Goal: Use online tool/utility: Utilize a website feature to perform a specific function

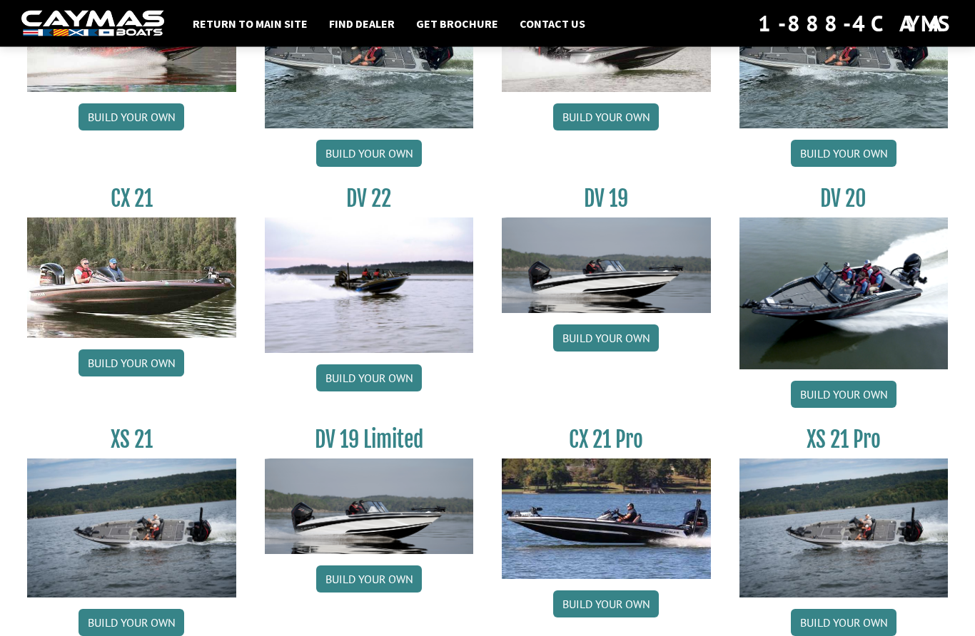
scroll to position [1571, 0]
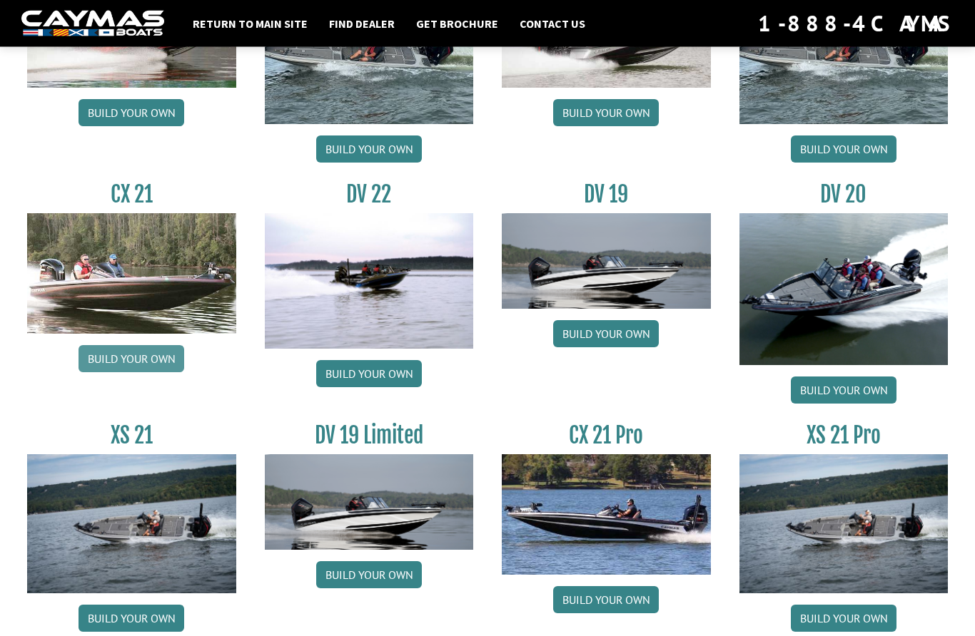
click at [123, 370] on link "Build your own" at bounding box center [131, 359] width 106 height 27
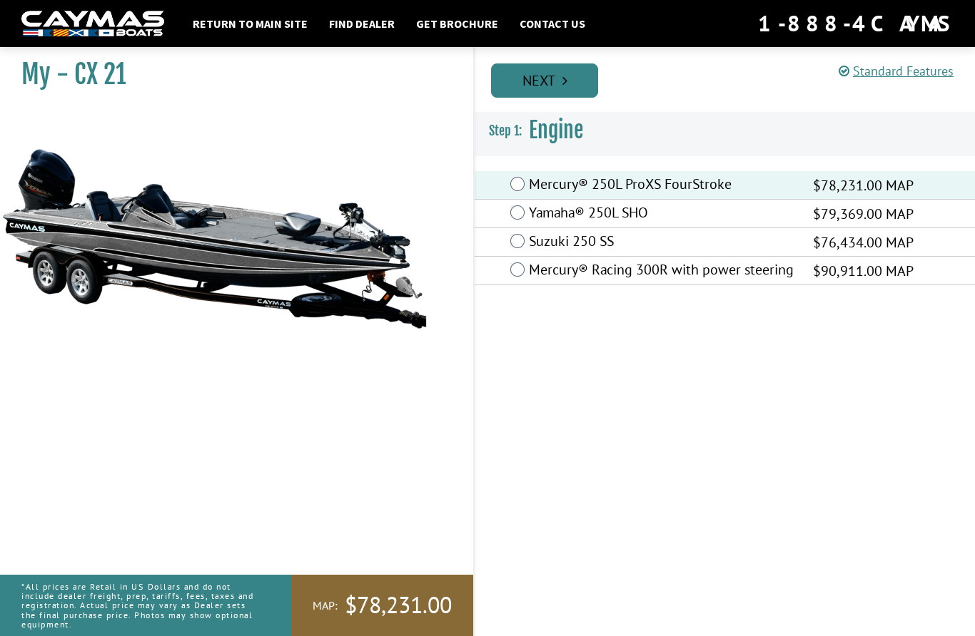
click at [547, 78] on link "Next" at bounding box center [544, 80] width 107 height 34
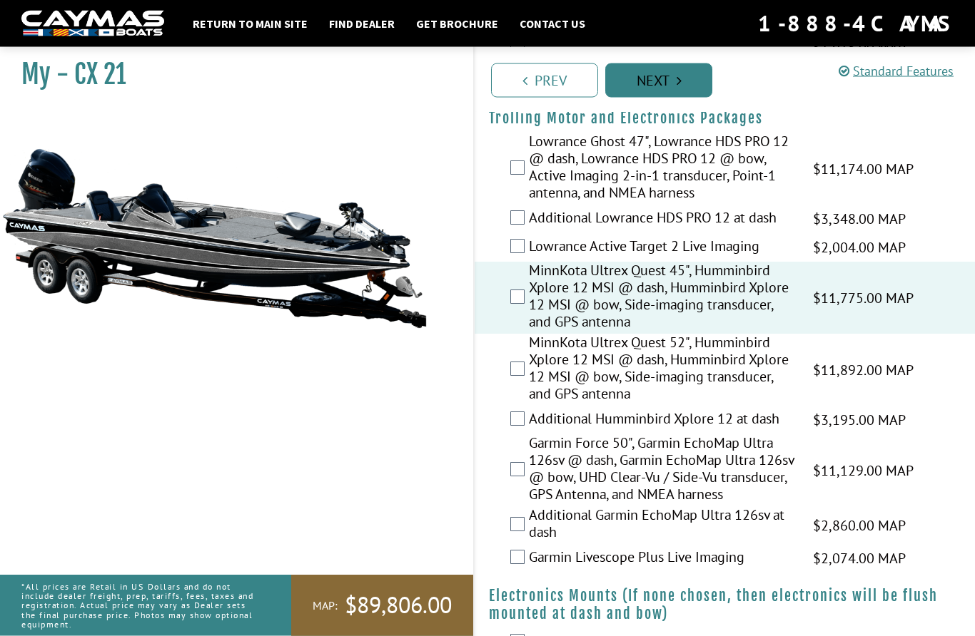
scroll to position [198, 0]
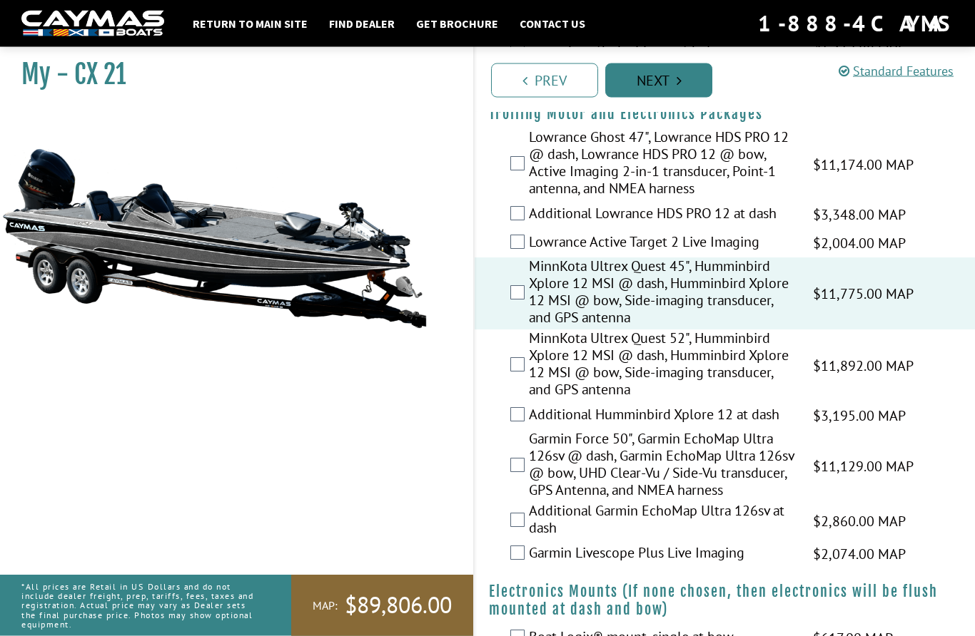
click at [674, 86] on link "Next" at bounding box center [658, 80] width 107 height 34
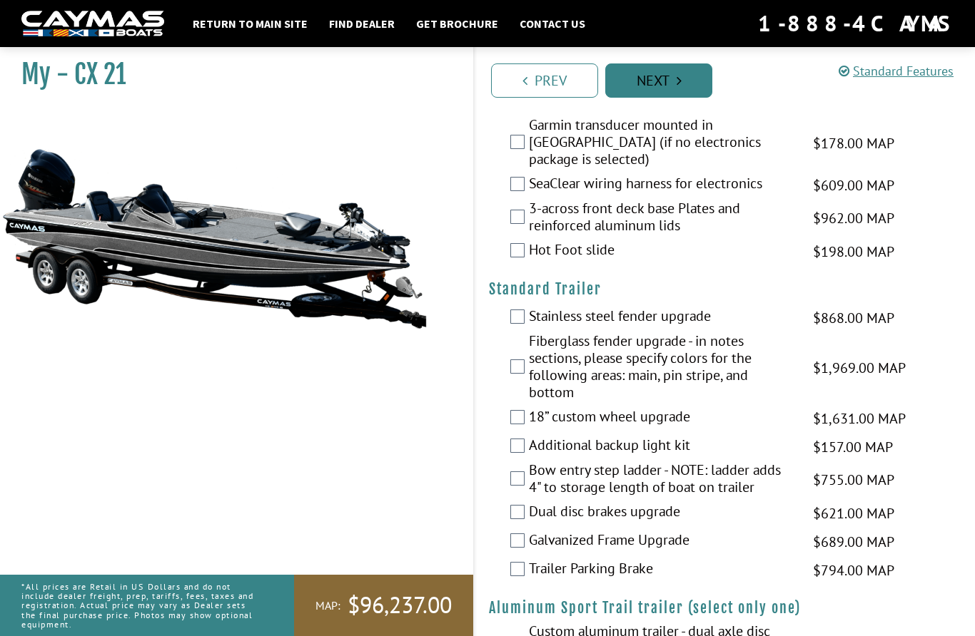
scroll to position [2143, 0]
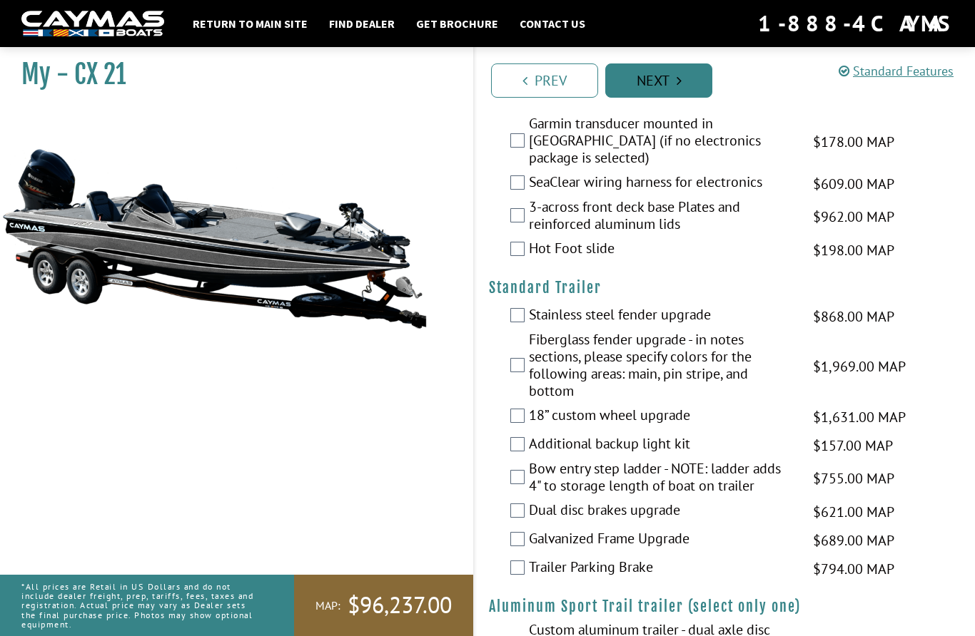
click at [666, 81] on link "Next" at bounding box center [658, 80] width 107 height 34
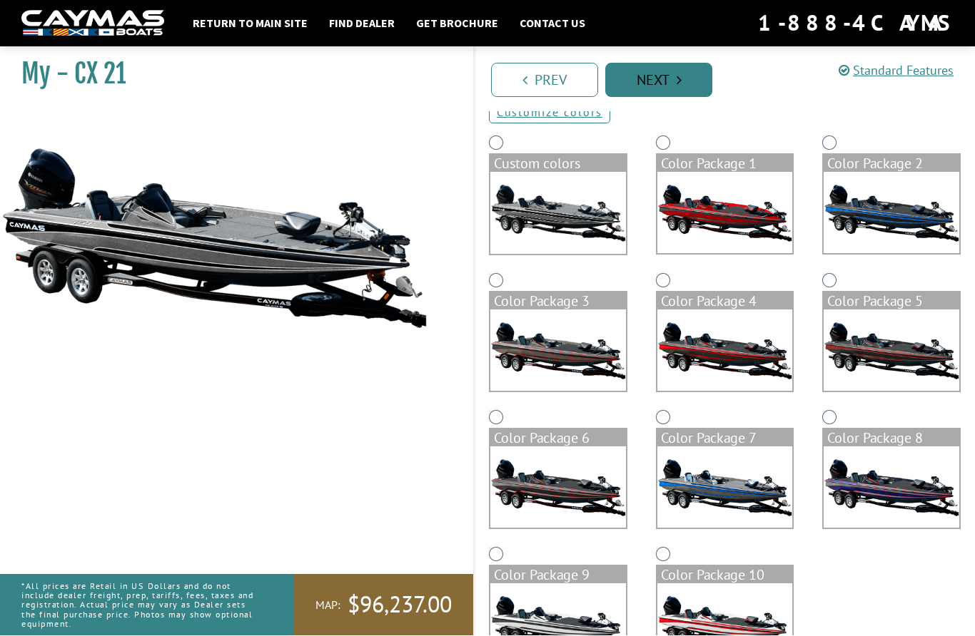
scroll to position [101, 0]
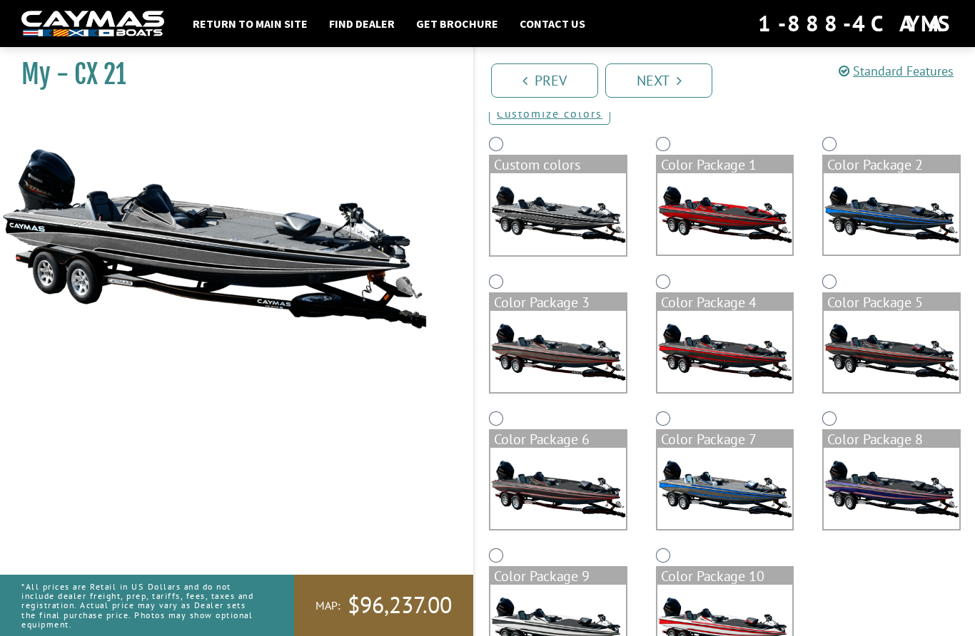
click at [547, 625] on img at bounding box center [558, 625] width 136 height 81
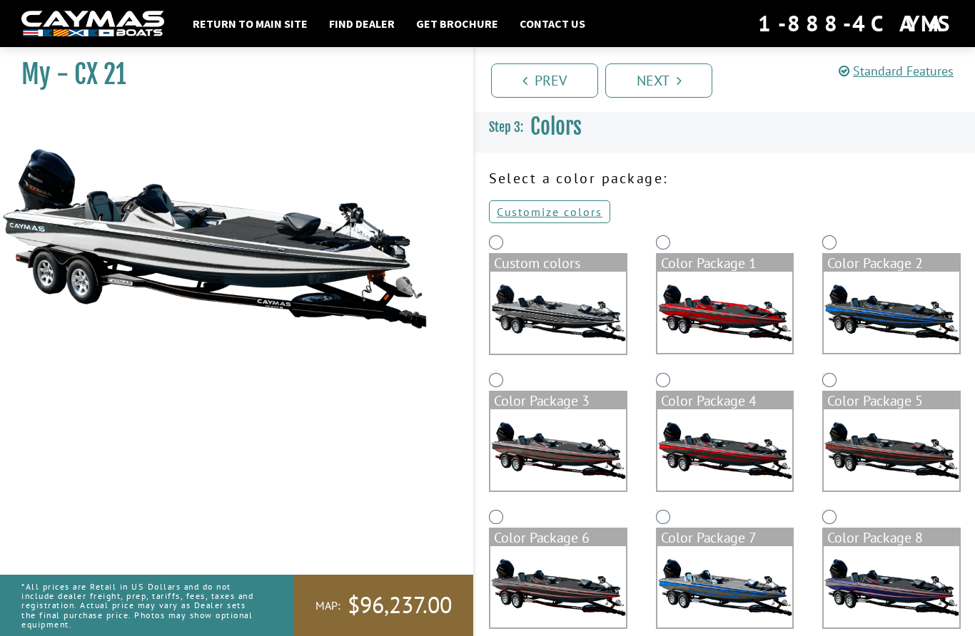
scroll to position [0, 0]
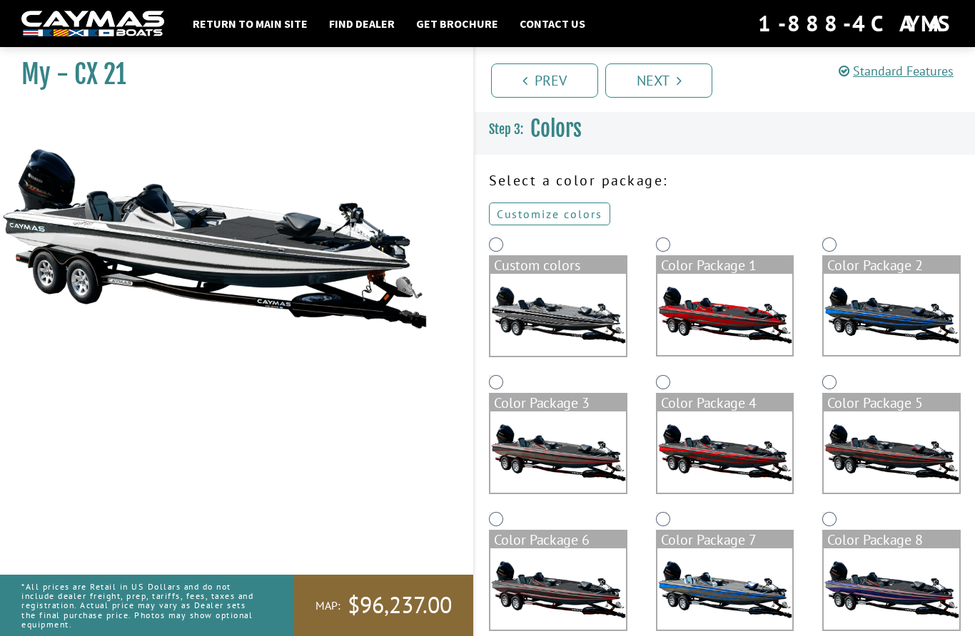
click at [558, 215] on link "Customize colors" at bounding box center [549, 214] width 121 height 23
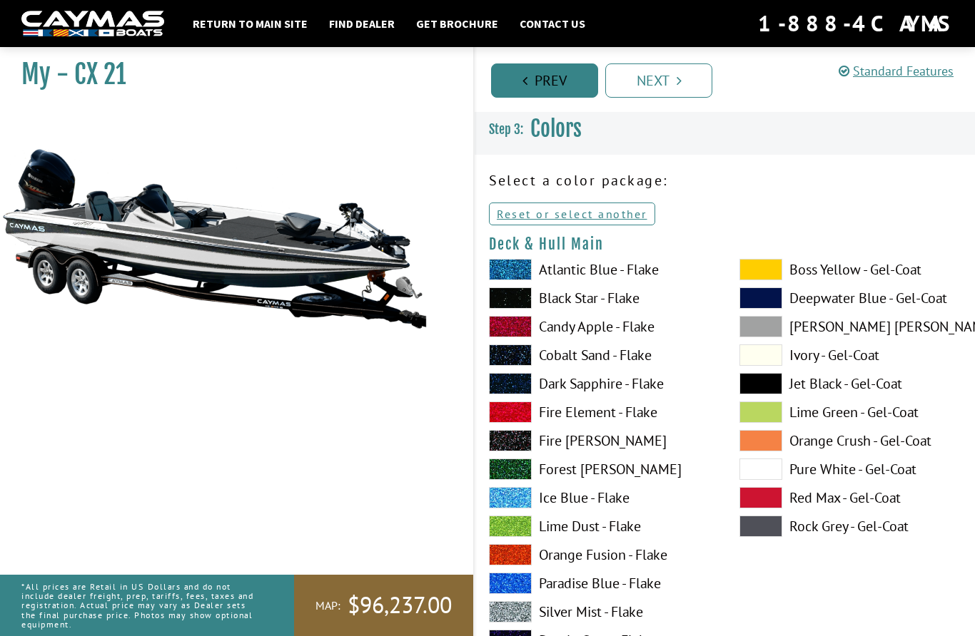
click at [549, 78] on link "Prev" at bounding box center [544, 80] width 107 height 34
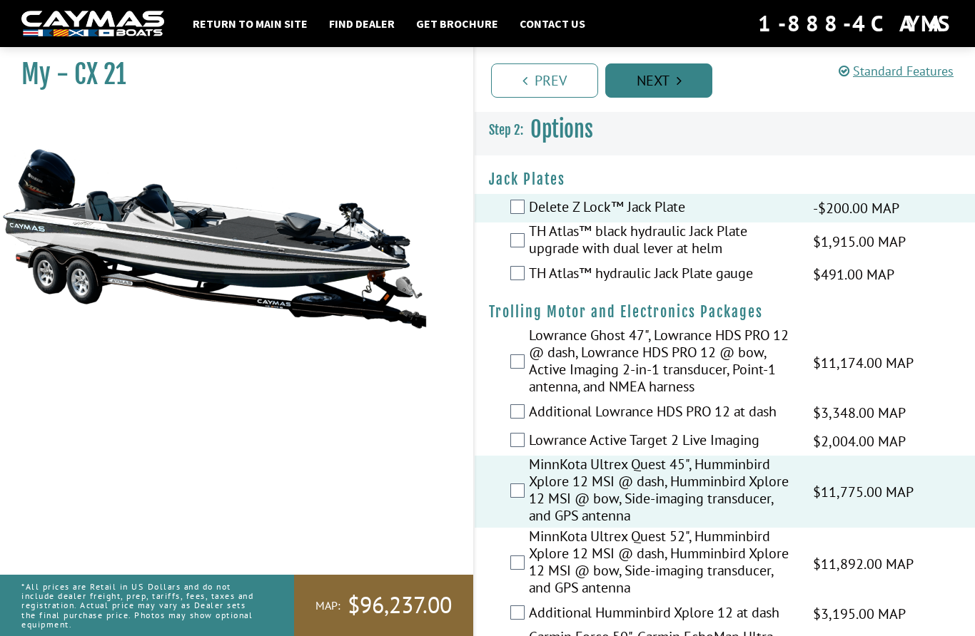
click at [671, 94] on link "Next" at bounding box center [658, 80] width 107 height 34
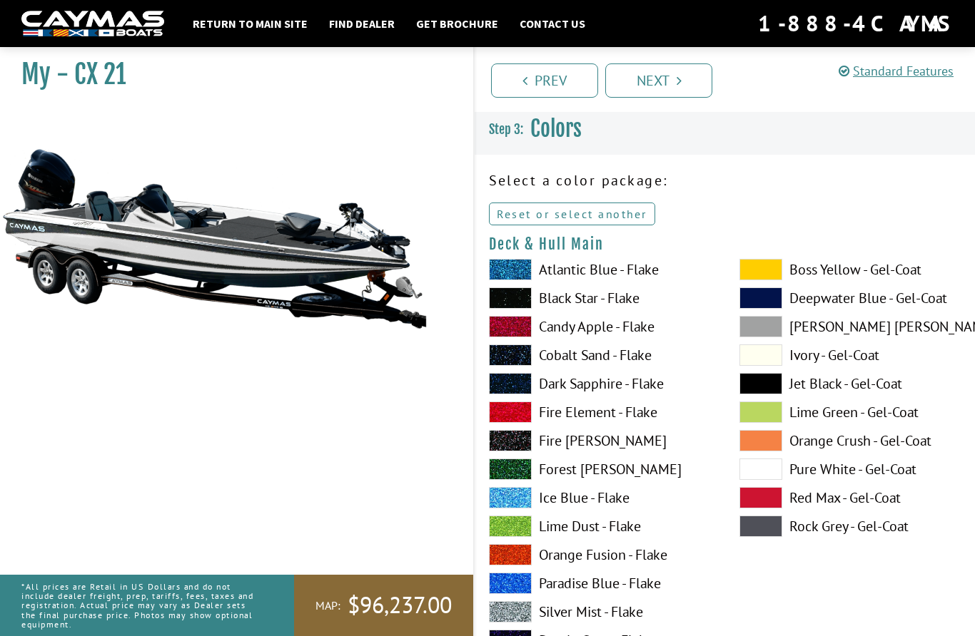
click at [608, 218] on link "Reset or select another" at bounding box center [572, 214] width 166 height 23
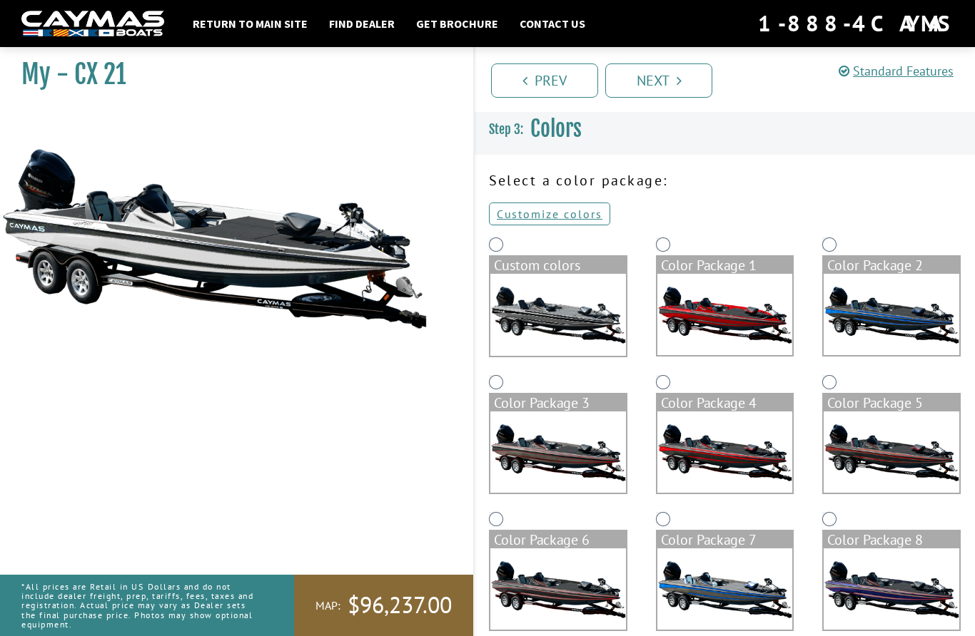
click at [577, 312] on img at bounding box center [558, 315] width 136 height 82
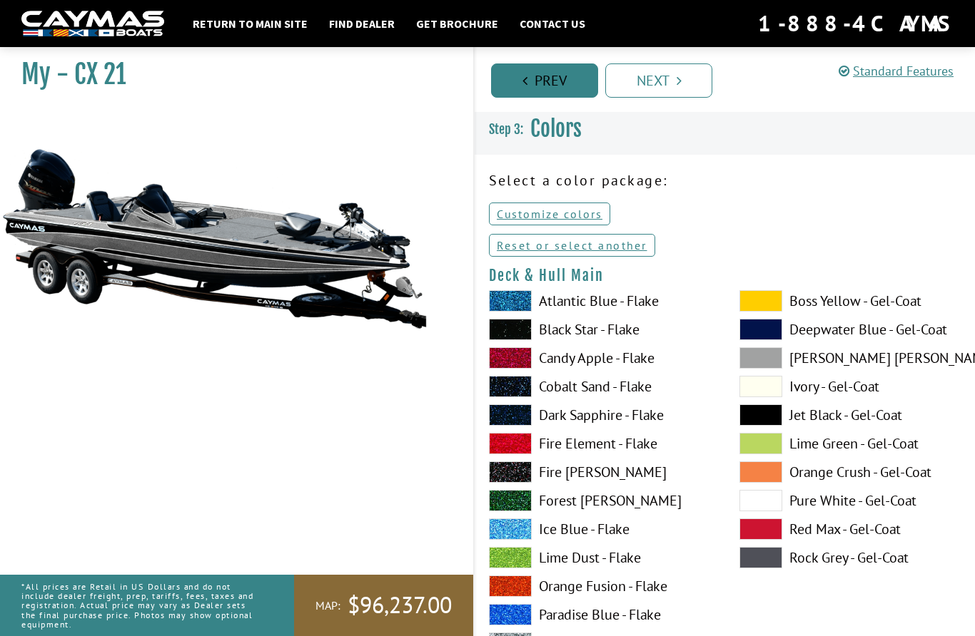
click at [549, 83] on link "Prev" at bounding box center [544, 80] width 107 height 34
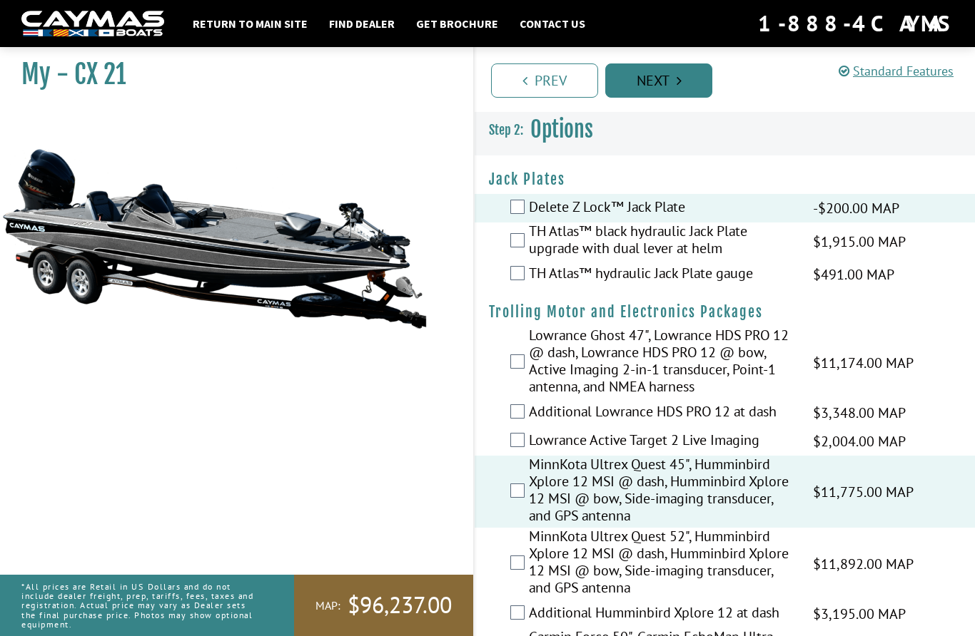
click at [678, 79] on icon "Pagination" at bounding box center [678, 80] width 5 height 14
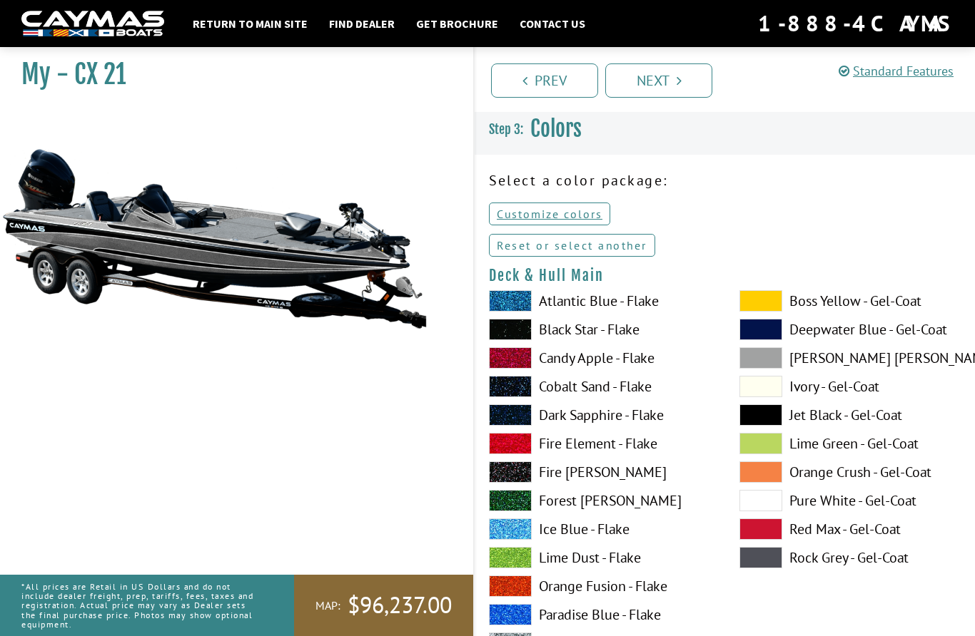
click at [621, 249] on link "Reset or select another" at bounding box center [572, 245] width 166 height 23
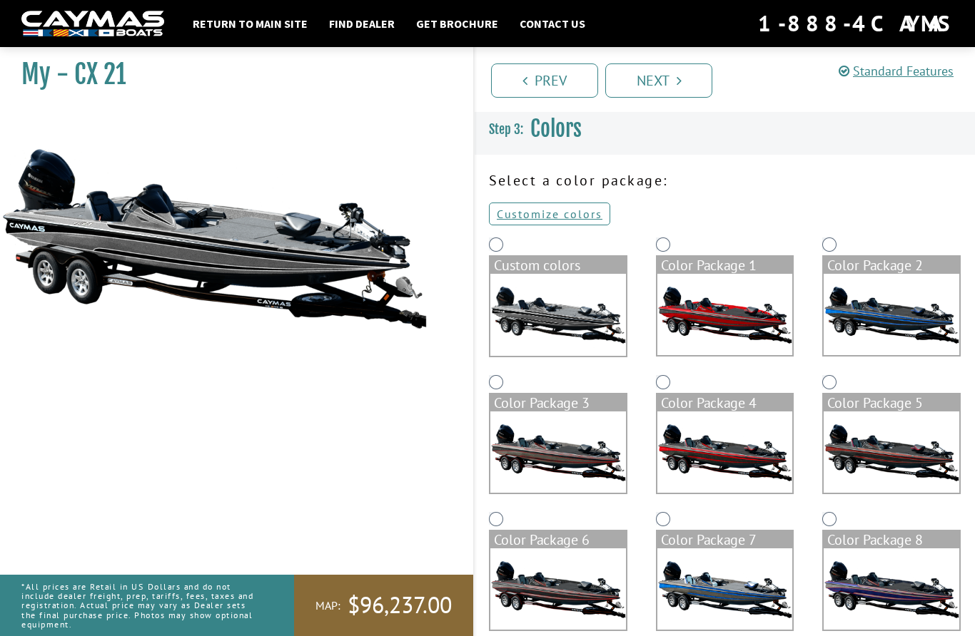
click at [877, 317] on img at bounding box center [891, 314] width 136 height 81
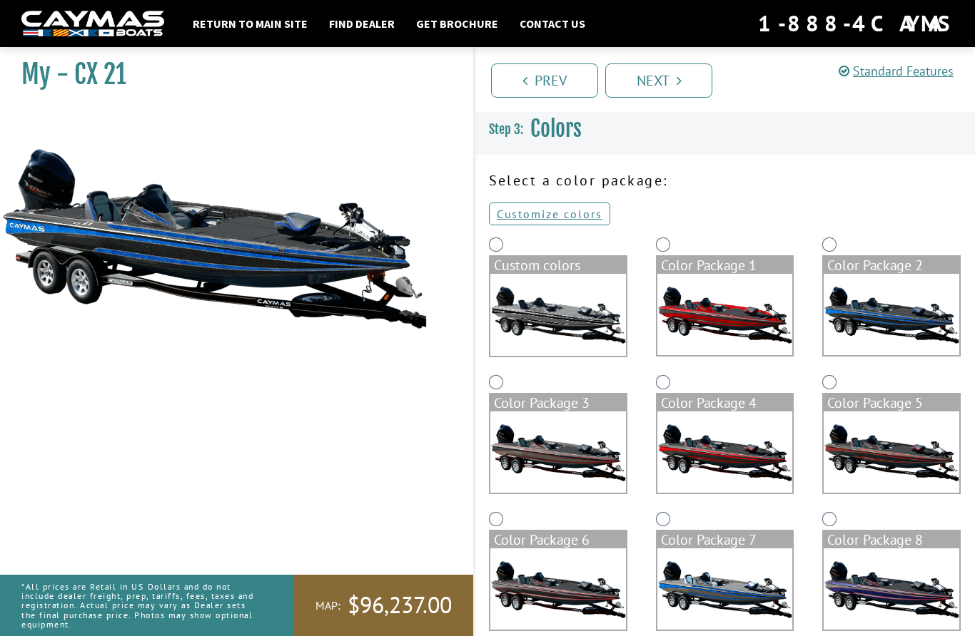
click at [873, 457] on img at bounding box center [891, 452] width 136 height 81
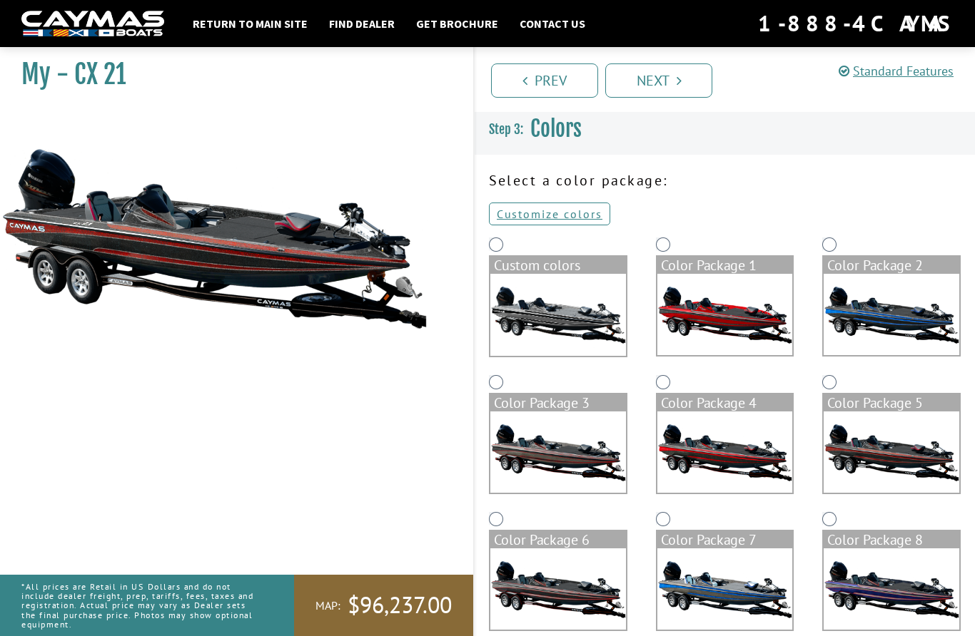
click at [728, 474] on img at bounding box center [725, 452] width 136 height 81
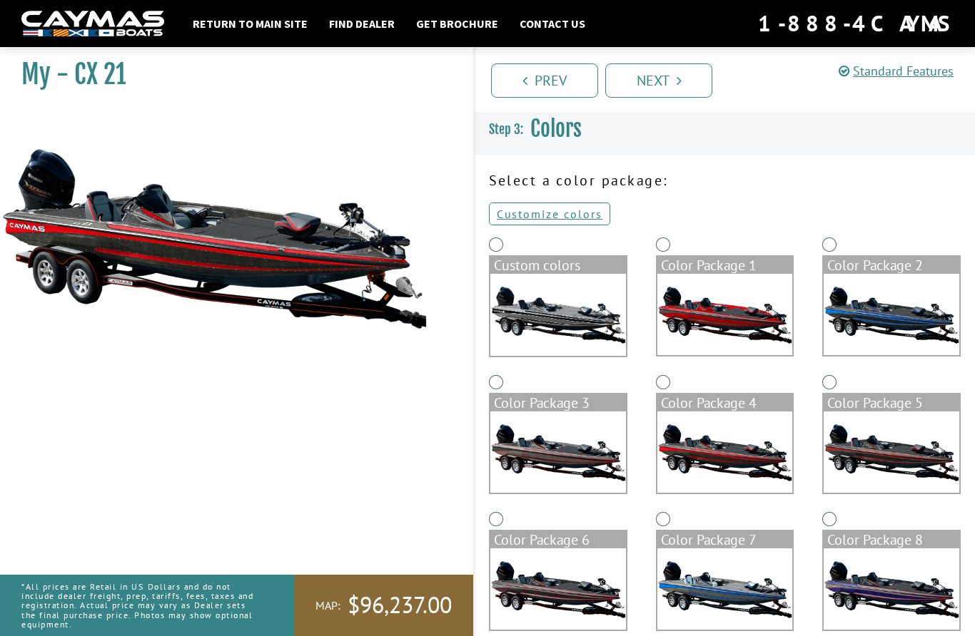
click at [576, 459] on img at bounding box center [558, 452] width 136 height 81
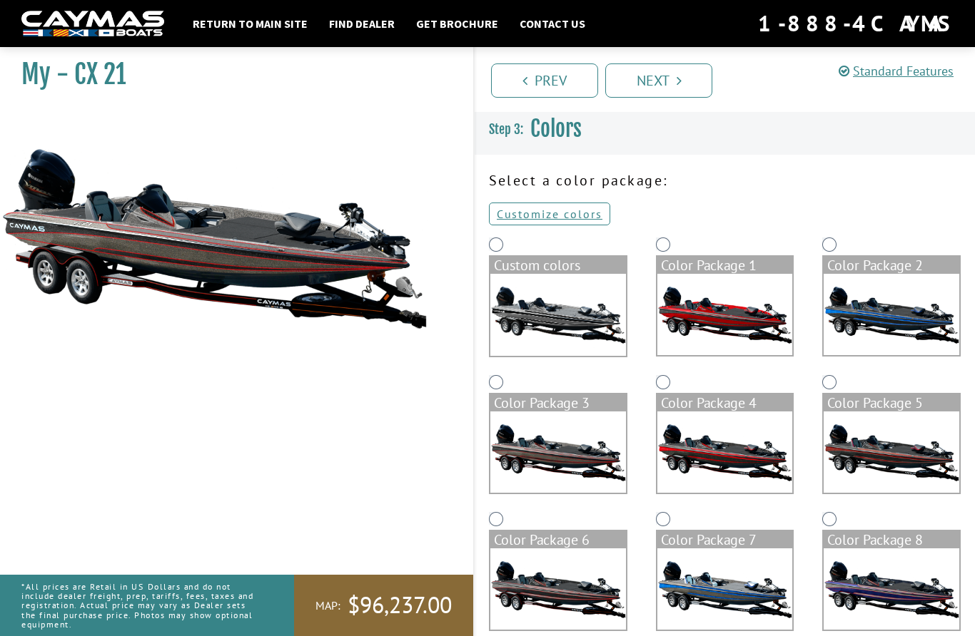
click at [579, 584] on img at bounding box center [558, 589] width 136 height 81
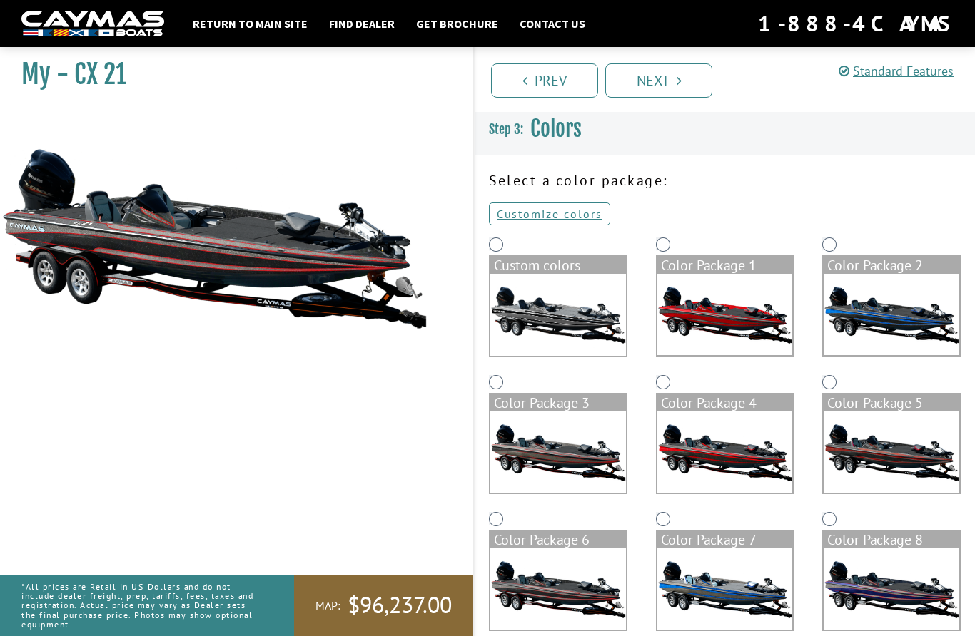
click at [733, 589] on img at bounding box center [725, 589] width 136 height 81
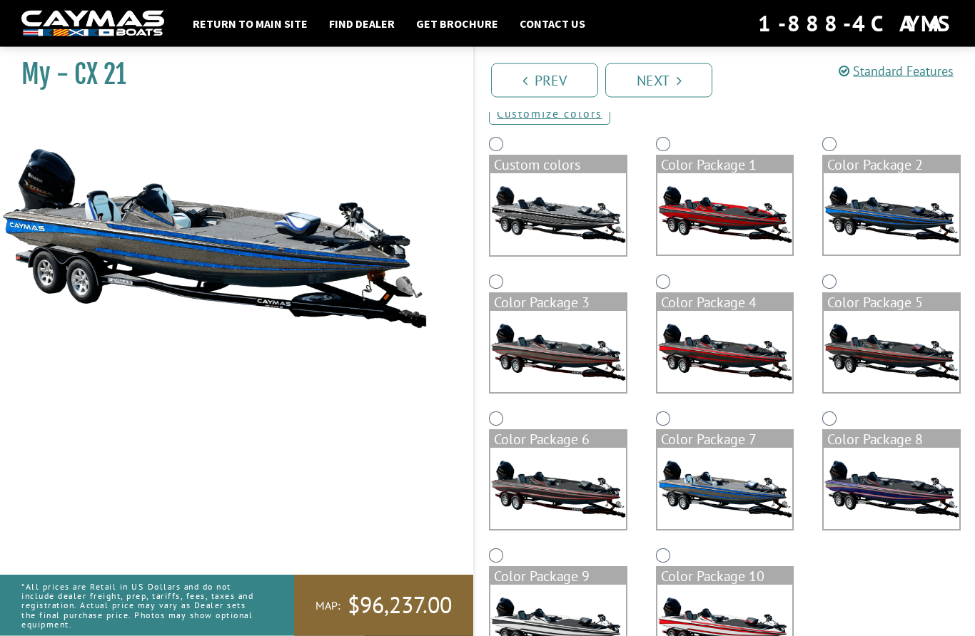
scroll to position [101, 0]
click at [878, 498] on img at bounding box center [891, 488] width 136 height 81
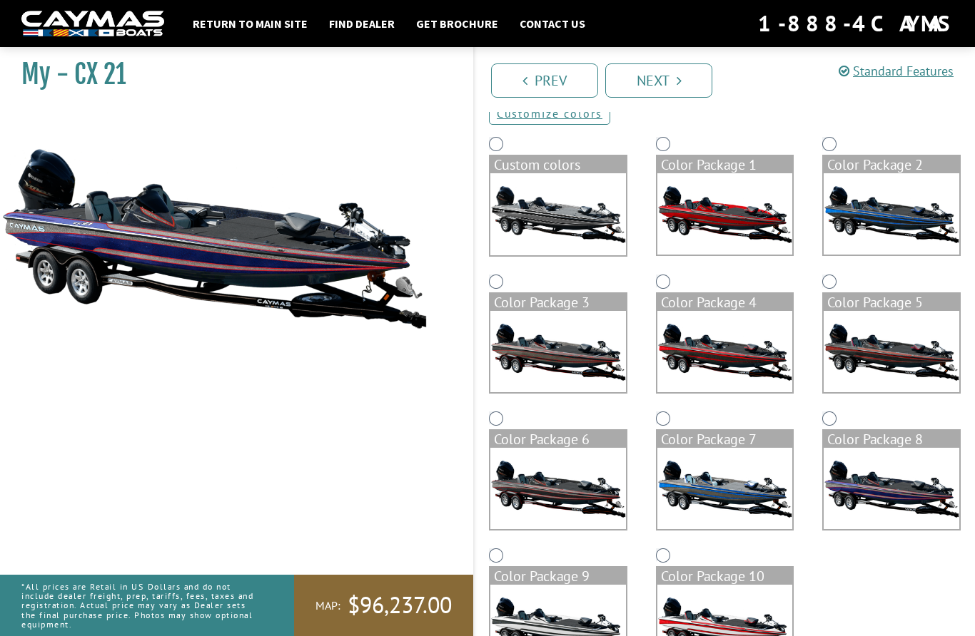
click at [571, 636] on img at bounding box center [558, 625] width 136 height 81
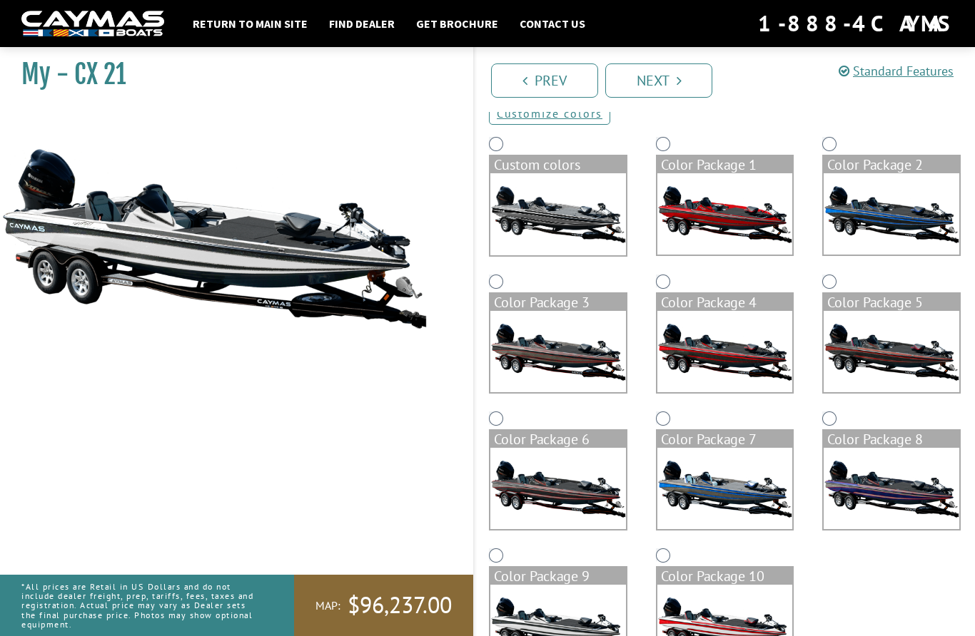
click at [721, 629] on img at bounding box center [725, 625] width 136 height 81
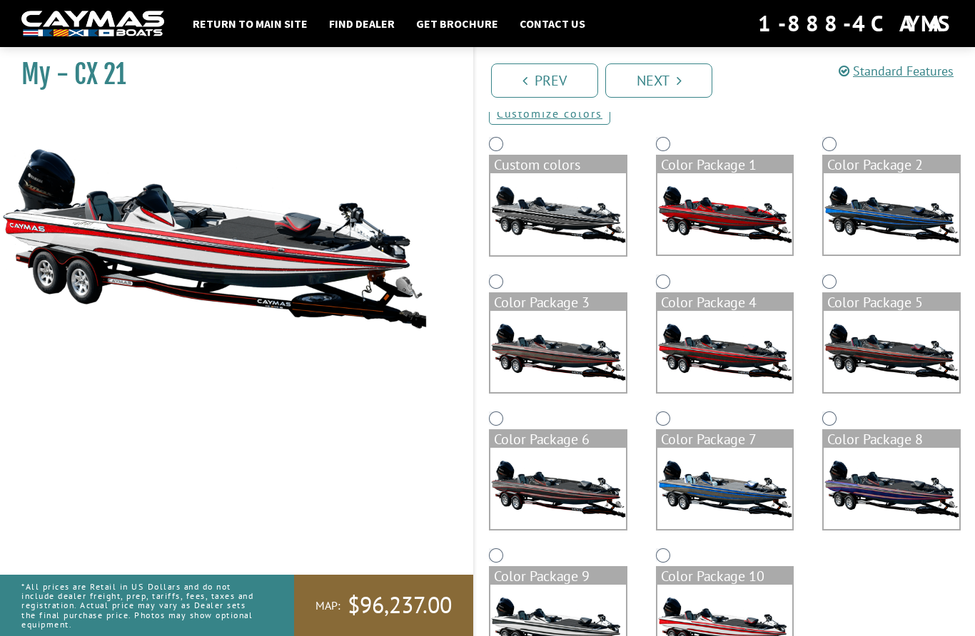
click at [596, 610] on img at bounding box center [558, 625] width 136 height 81
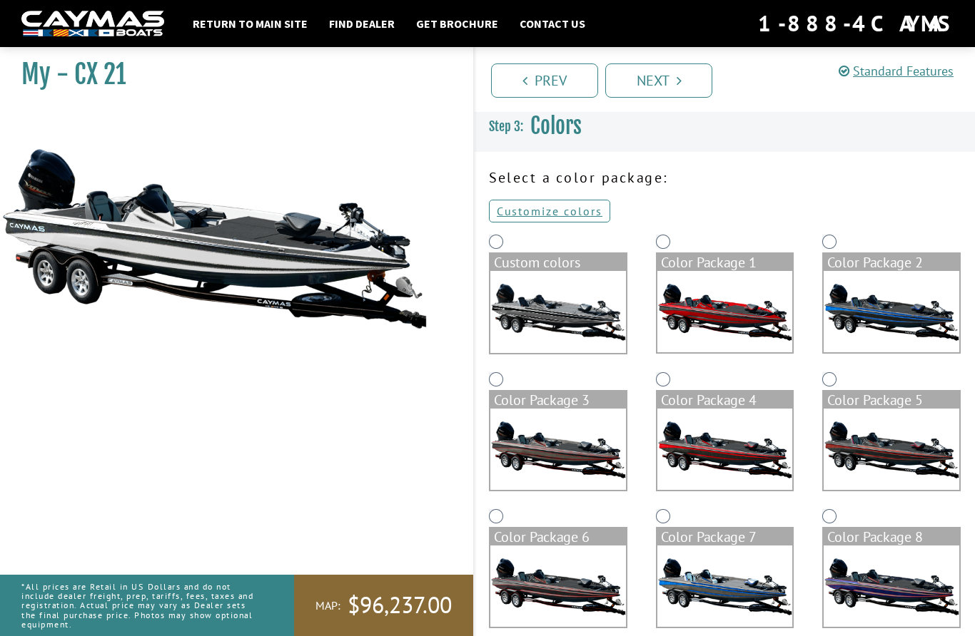
scroll to position [0, 0]
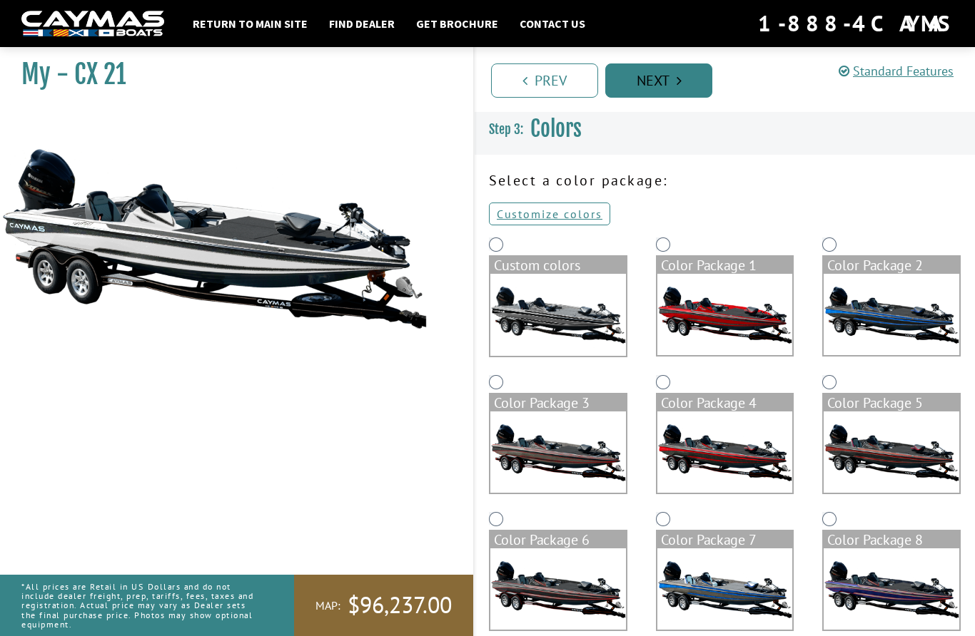
click at [690, 76] on link "Next" at bounding box center [658, 80] width 107 height 34
